Goal: Transaction & Acquisition: Purchase product/service

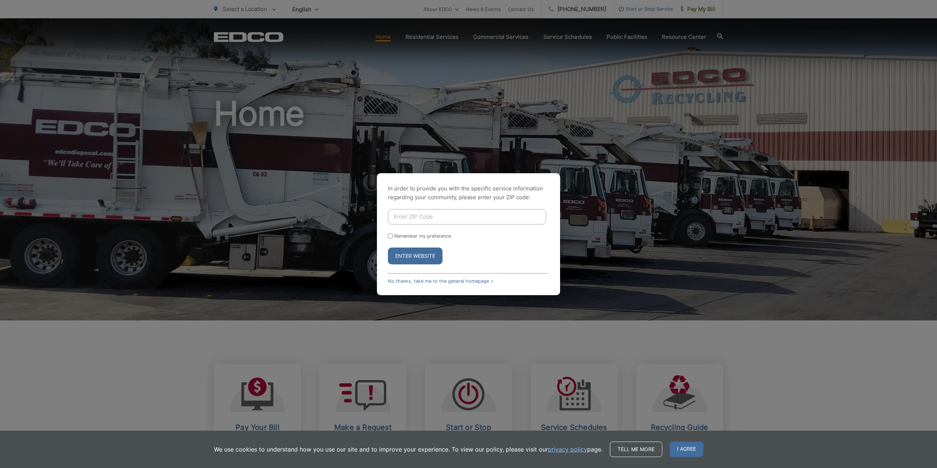
click at [347, 45] on div "In order to provide you with the specific service information regarding your co…" at bounding box center [468, 234] width 937 height 468
drag, startPoint x: 409, startPoint y: 256, endPoint x: 416, endPoint y: 253, distance: 6.9
click at [347, 256] on button "Enter Website" at bounding box center [415, 256] width 55 height 17
click at [347, 238] on label "Remember my preference" at bounding box center [422, 235] width 57 height 5
click at [347, 238] on input "Remember my preference" at bounding box center [390, 236] width 5 height 5
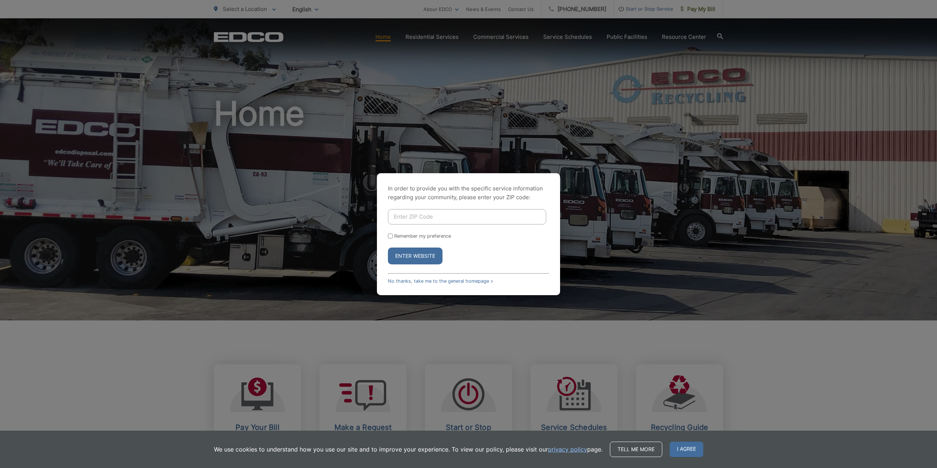
checkbox input "true"
click at [347, 217] on input "Enter ZIP Code" at bounding box center [467, 216] width 158 height 15
type input "90620"
click at [347, 248] on button "Enter Website" at bounding box center [415, 256] width 55 height 17
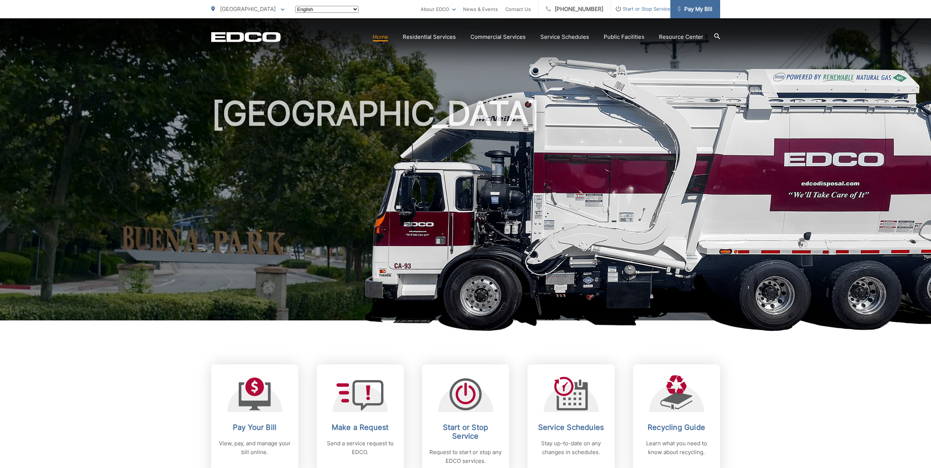
click at [695, 10] on span "Pay My Bill" at bounding box center [695, 9] width 35 height 9
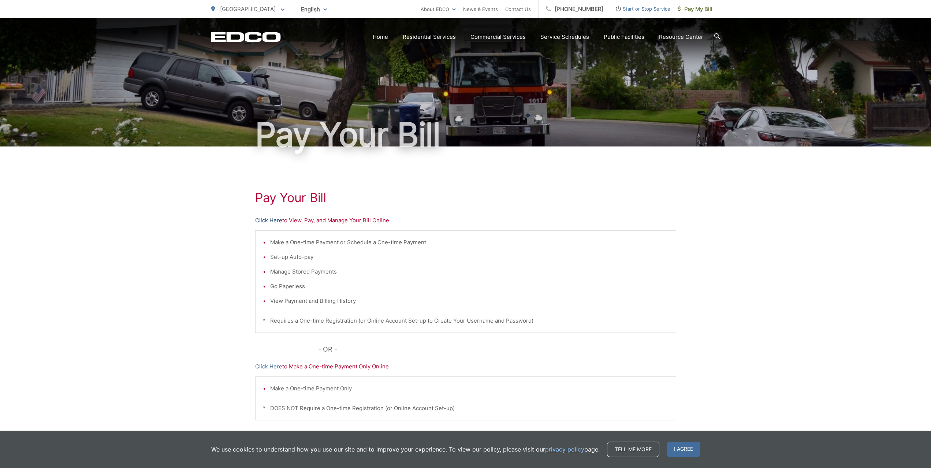
click at [274, 221] on link "Click Here" at bounding box center [268, 220] width 27 height 9
